Goal: Check status

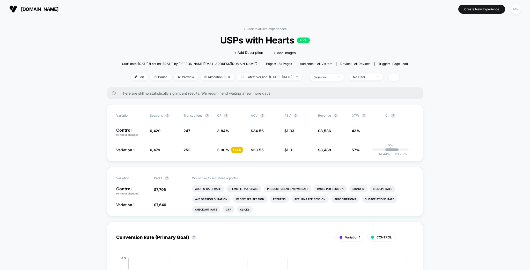
click at [514, 9] on div "MR" at bounding box center [516, 9] width 10 height 10
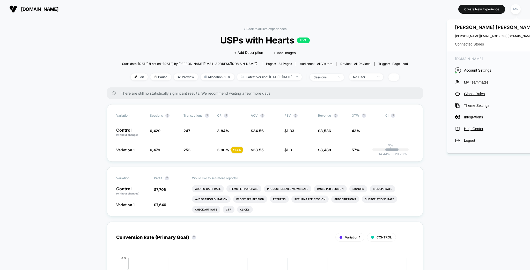
click at [479, 43] on span "Connected Stores" at bounding box center [496, 44] width 82 height 4
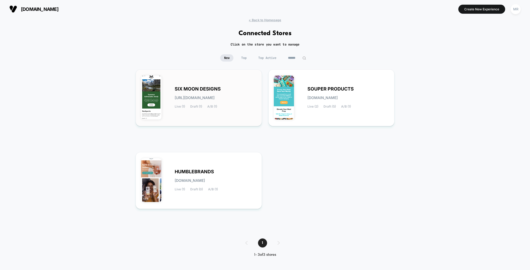
click at [200, 89] on span "SIX MOON DESIGNS" at bounding box center [198, 89] width 46 height 4
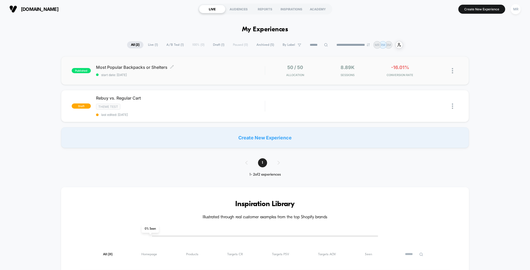
click at [181, 73] on span "start date: [DATE]" at bounding box center [180, 75] width 169 height 4
